Goal: Task Accomplishment & Management: Manage account settings

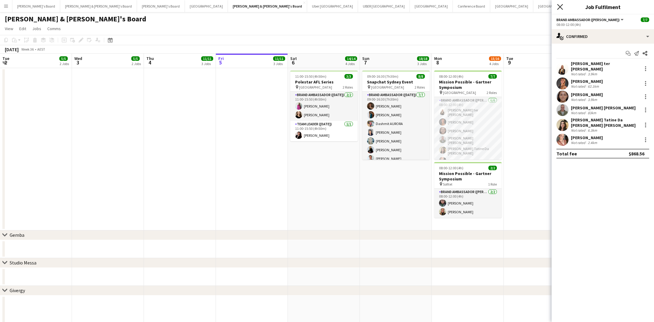
scroll to position [0, 144]
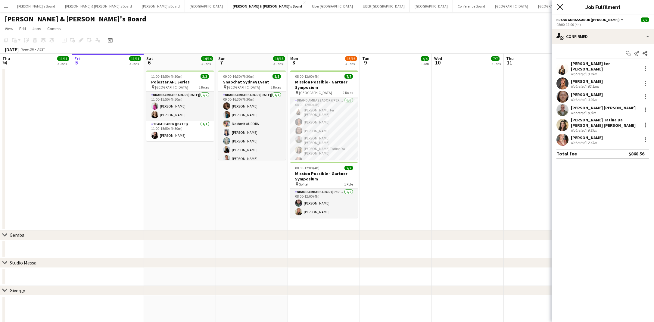
click at [562, 7] on icon "Close pop-in" at bounding box center [560, 7] width 6 height 6
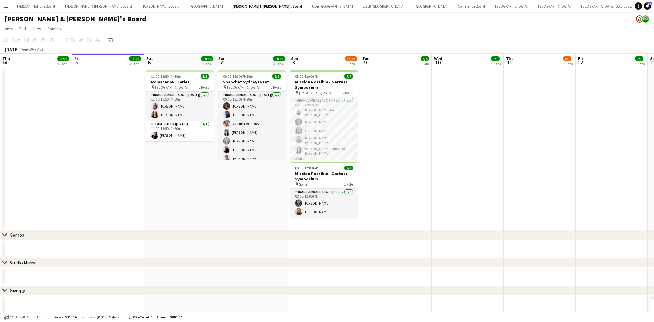
click at [5, 7] on app-icon "Menu" at bounding box center [6, 6] width 5 height 5
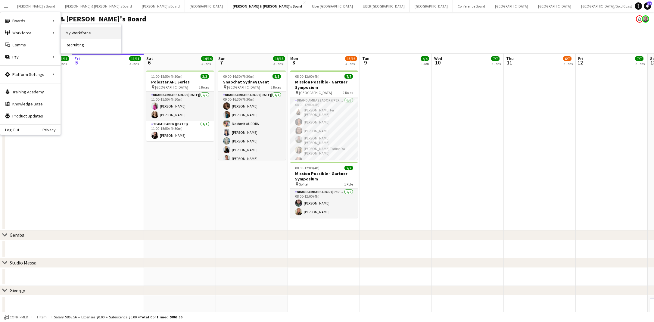
click at [96, 33] on link "My Workforce" at bounding box center [91, 33] width 60 height 12
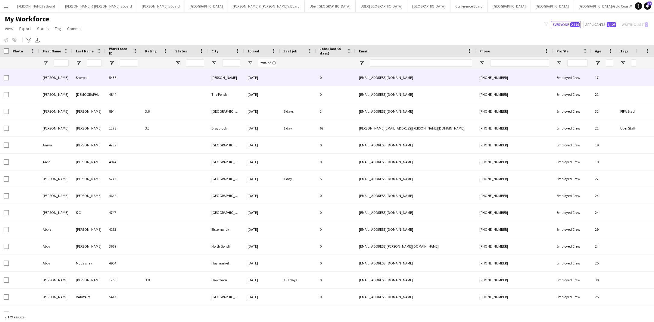
type input "**********"
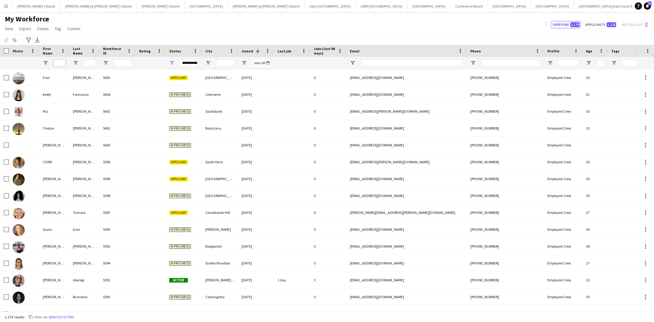
drag, startPoint x: 57, startPoint y: 63, endPoint x: 63, endPoint y: 63, distance: 5.4
click at [58, 63] on input "First Name Filter Input" at bounding box center [60, 62] width 12 height 7
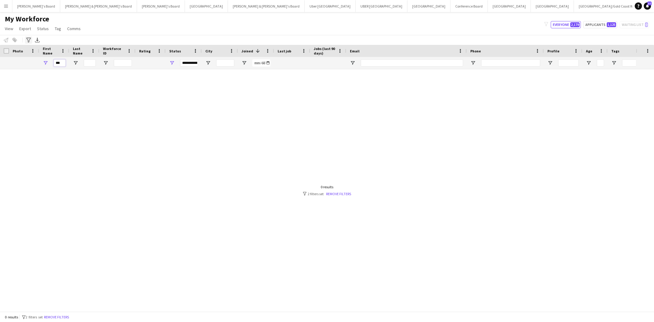
type input "***"
click at [29, 42] on icon "Advanced filters" at bounding box center [28, 40] width 5 height 5
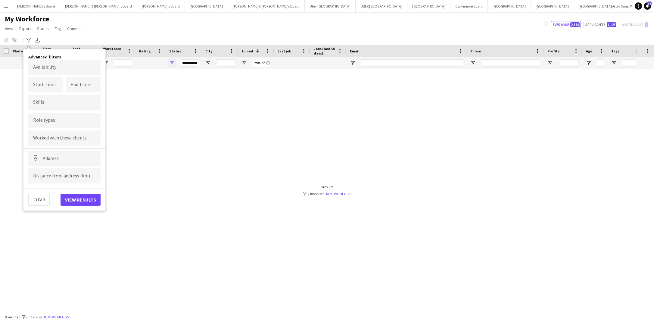
click at [173, 63] on span "Open Filter Menu" at bounding box center [171, 62] width 5 height 5
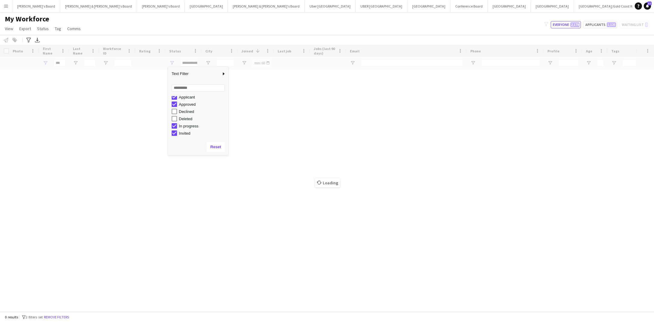
scroll to position [16, 0]
type input "**********"
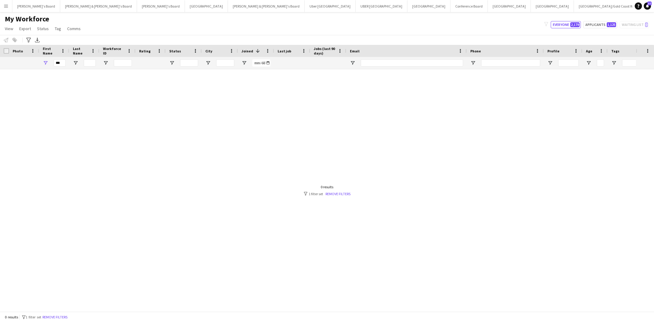
click at [152, 27] on div "My Workforce View Views Default view New view Update view Delete view Edit name…" at bounding box center [327, 24] width 654 height 20
drag, startPoint x: 61, startPoint y: 62, endPoint x: 82, endPoint y: 64, distance: 21.5
click at [61, 62] on input "***" at bounding box center [60, 62] width 12 height 7
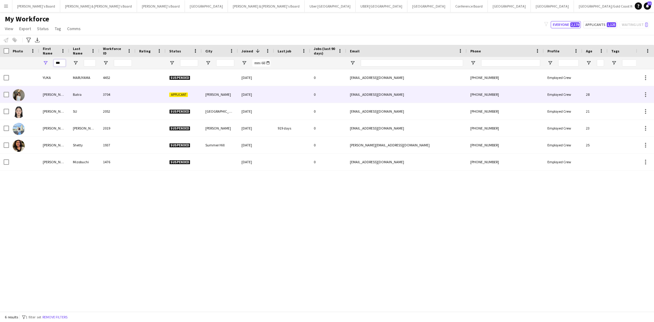
type input "***"
click at [52, 95] on div "[PERSON_NAME]" at bounding box center [54, 94] width 30 height 17
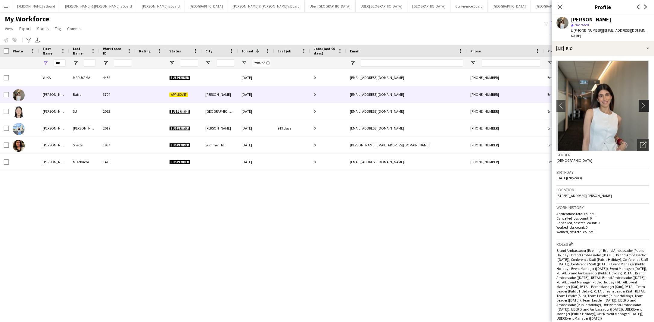
click at [645, 102] on app-icon "chevron-right" at bounding box center [644, 105] width 9 height 6
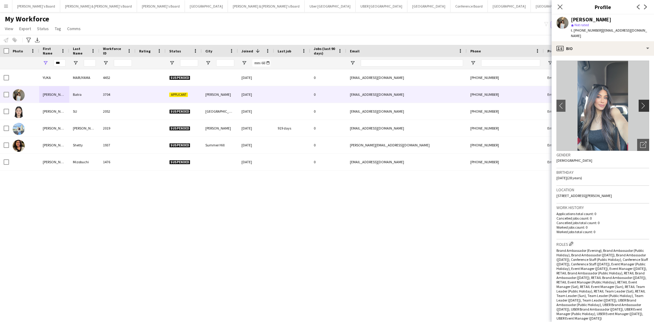
click at [645, 102] on app-icon "chevron-right" at bounding box center [644, 105] width 9 height 6
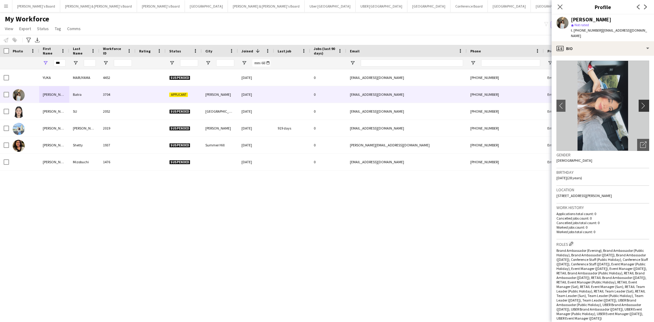
click at [645, 102] on app-icon "chevron-right" at bounding box center [644, 105] width 9 height 6
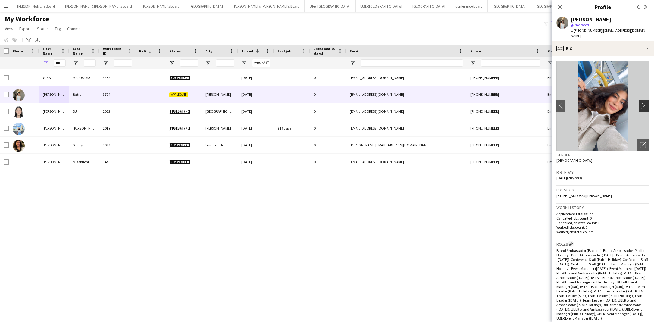
click at [645, 102] on app-icon "chevron-right" at bounding box center [644, 105] width 9 height 6
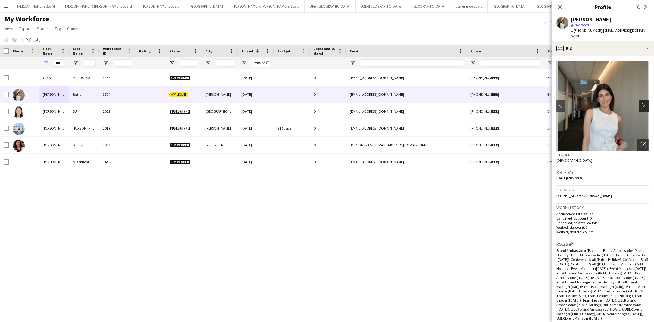
click at [645, 102] on app-icon "chevron-right" at bounding box center [644, 105] width 9 height 6
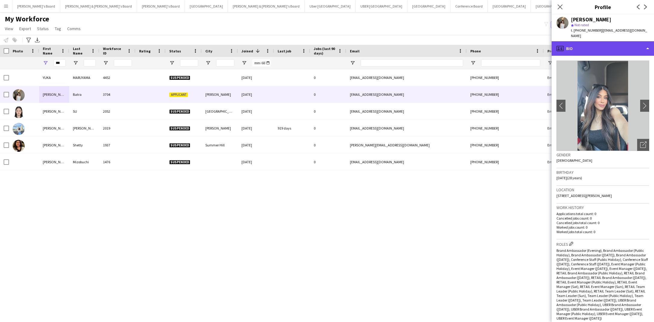
click at [647, 42] on div "profile Bio" at bounding box center [603, 48] width 102 height 14
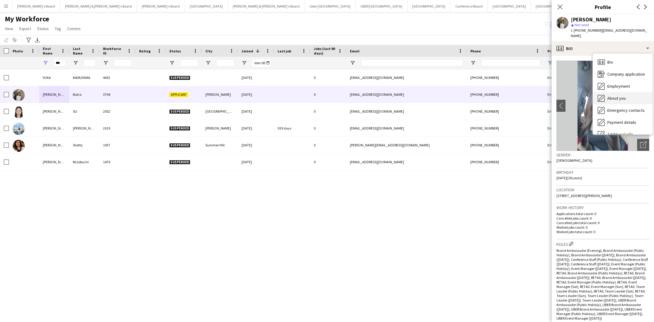
click at [630, 92] on div "About you About you" at bounding box center [623, 98] width 60 height 12
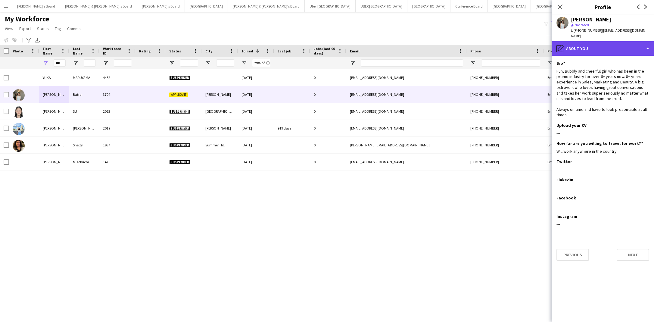
click at [643, 41] on div "pencil4 About you" at bounding box center [603, 48] width 102 height 14
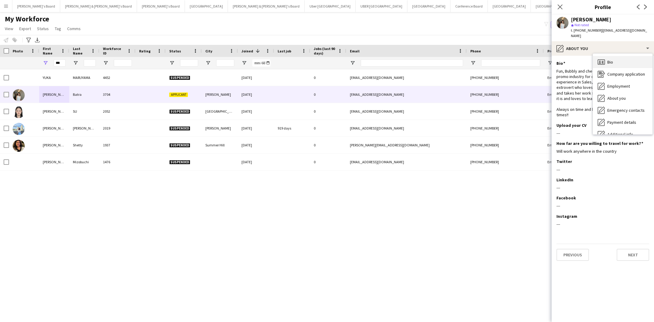
click at [614, 60] on div "Bio Bio" at bounding box center [623, 62] width 60 height 12
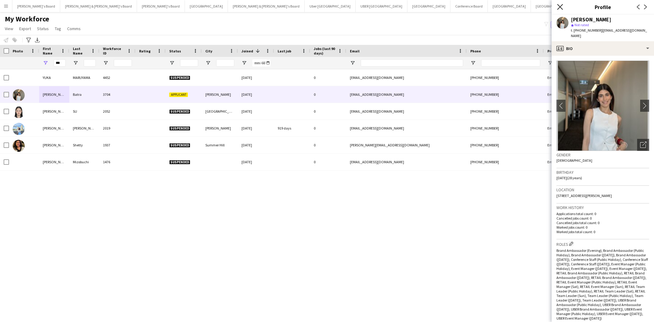
click at [562, 8] on icon at bounding box center [560, 7] width 6 height 6
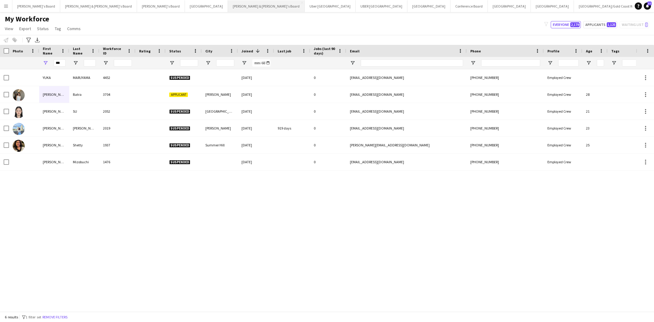
click at [228, 5] on button "[PERSON_NAME] & [PERSON_NAME]'s Board Close" at bounding box center [266, 6] width 77 height 12
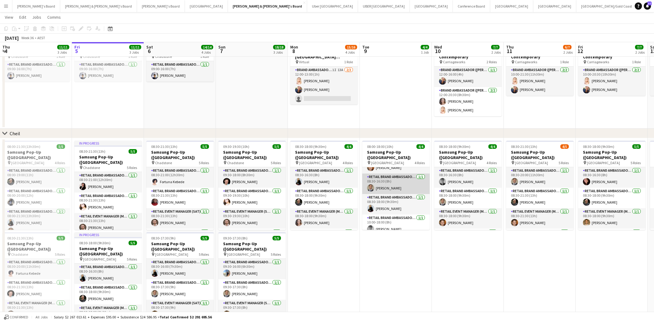
scroll to position [14, 0]
click at [400, 204] on app-card-role "RETAIL Brand Ambassador (Mon - Fri) [DATE] 08:30-18:00 (9h30m) [PERSON_NAME]" at bounding box center [395, 204] width 67 height 20
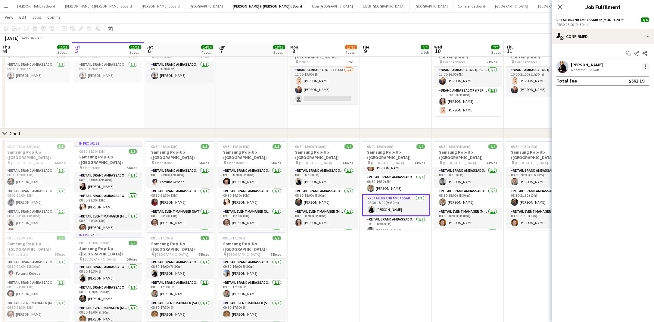
click at [647, 66] on div at bounding box center [645, 66] width 7 height 7
click at [631, 95] on span "Switch crew" at bounding box center [620, 92] width 26 height 5
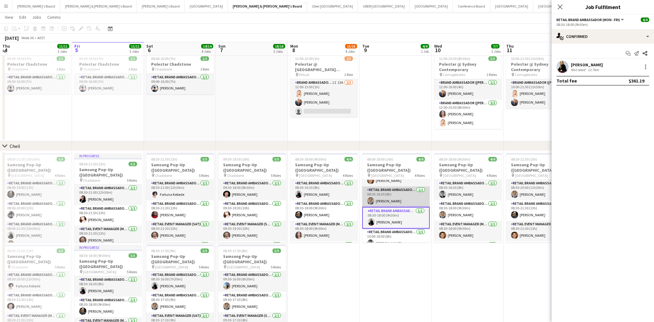
click at [398, 197] on app-card-role "RETAIL Brand Ambassador (Mon - Fri) [DATE] 08:30-16:30 (8h) [PERSON_NAME]" at bounding box center [395, 196] width 67 height 20
click at [647, 66] on div at bounding box center [645, 66] width 7 height 7
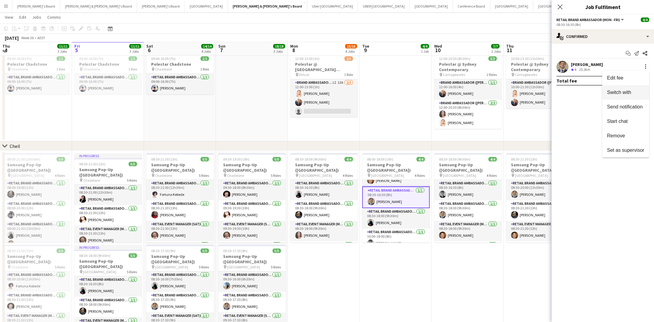
click at [627, 93] on span "Switch with" at bounding box center [619, 92] width 24 height 5
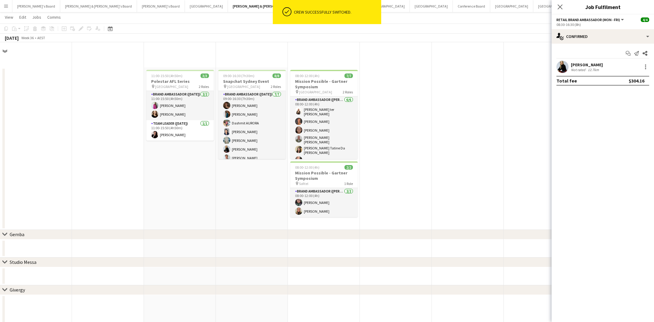
scroll to position [406, 0]
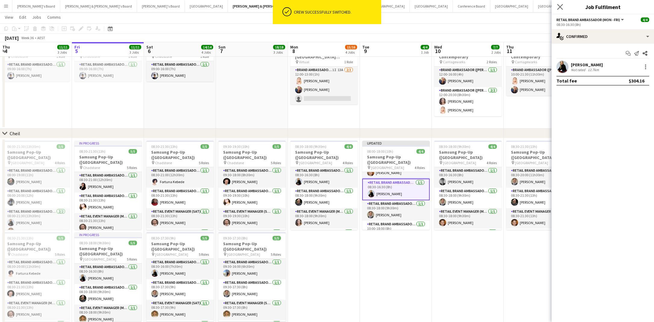
click at [558, 5] on icon "Close pop-in" at bounding box center [560, 7] width 6 height 6
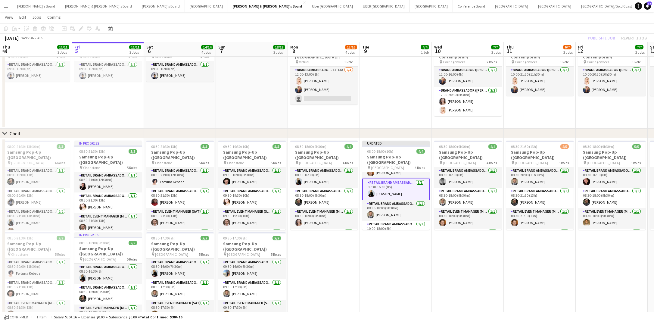
click at [594, 39] on div "Publish 1 job Revert 1 job" at bounding box center [618, 38] width 74 height 8
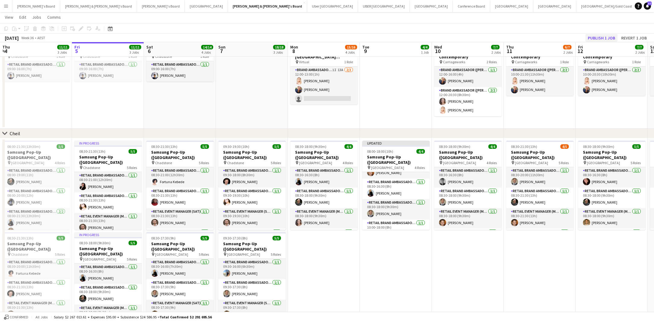
click at [597, 38] on button "Publish 1 job" at bounding box center [602, 38] width 32 height 8
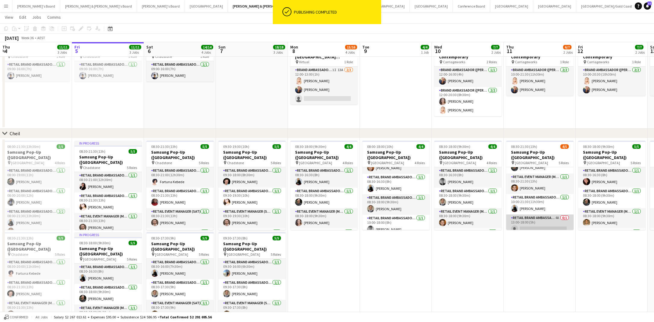
scroll to position [34, 0]
click at [542, 220] on app-card-role "RETAIL Brand Ambassador (Mon - Fri) 4A 0/1 13:00-18:00 (5h) single-neutral-acti…" at bounding box center [539, 225] width 67 height 20
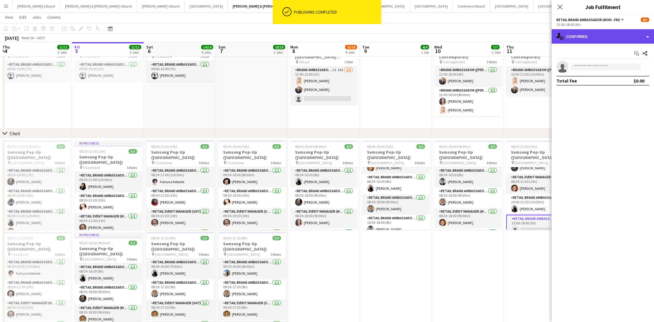
click at [609, 38] on div "single-neutral-actions-check-2 Confirmed" at bounding box center [603, 36] width 102 height 14
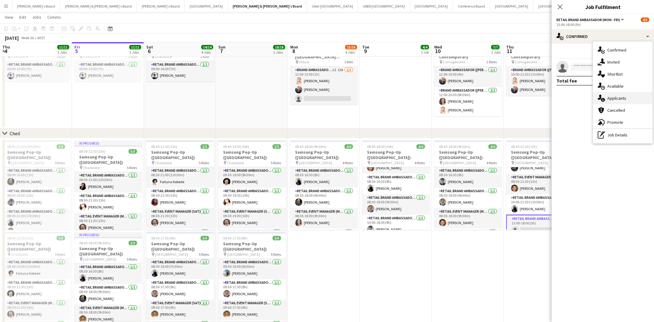
click at [617, 98] on span "Applicants" at bounding box center [617, 97] width 19 height 5
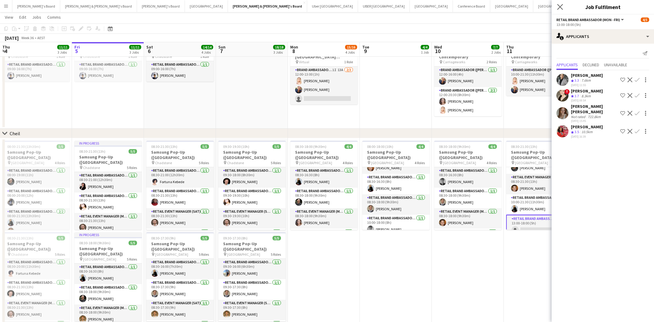
click at [563, 5] on app-icon "Close pop-in" at bounding box center [560, 7] width 9 height 9
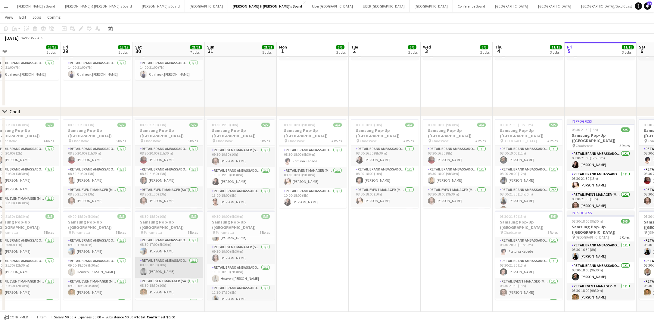
scroll to position [1, 0]
click at [166, 244] on app-card-role "RETAIL Brand Ambassador ([DATE]) [DATE] 08:30-17:00 (8h30m) [PERSON_NAME]" at bounding box center [168, 246] width 67 height 20
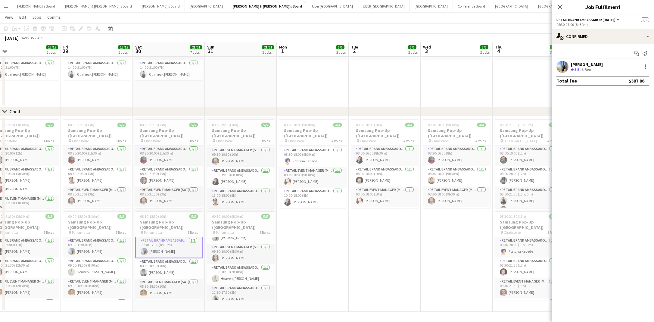
click at [596, 65] on div "[PERSON_NAME]" at bounding box center [587, 64] width 32 height 5
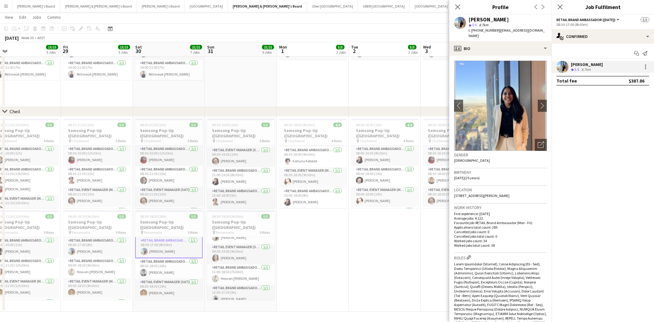
drag, startPoint x: 473, startPoint y: 36, endPoint x: 498, endPoint y: 31, distance: 26.1
click at [498, 31] on div "t. [PHONE_NUMBER] | [EMAIL_ADDRESS][DOMAIN_NAME]" at bounding box center [508, 33] width 78 height 11
copy span "[EMAIL_ADDRESS][DOMAIN_NAME]"
